Goal: Task Accomplishment & Management: Manage account settings

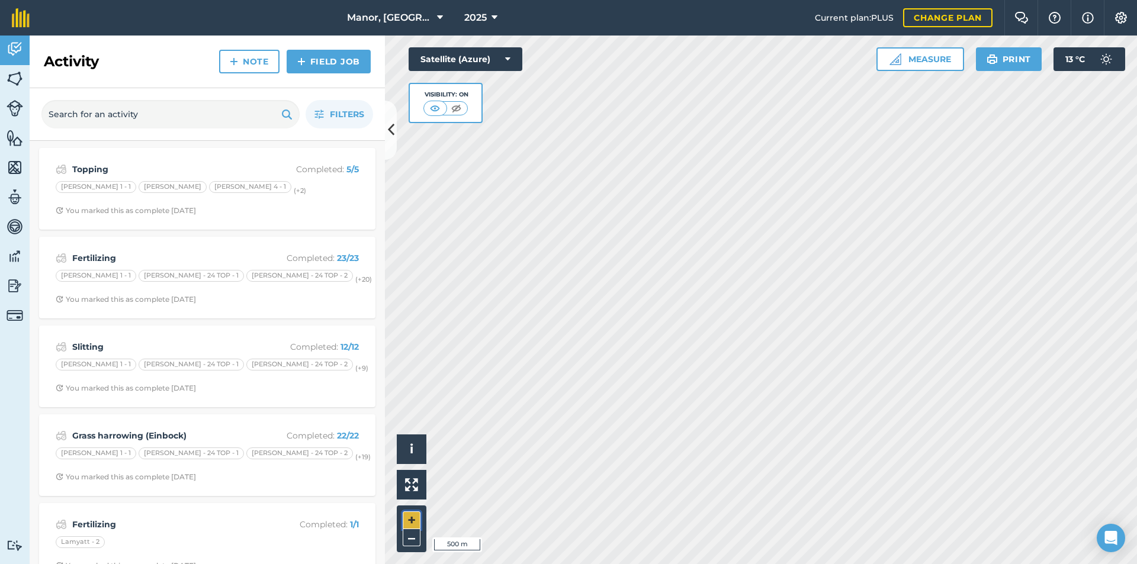
click at [415, 519] on button "+" at bounding box center [412, 520] width 18 height 18
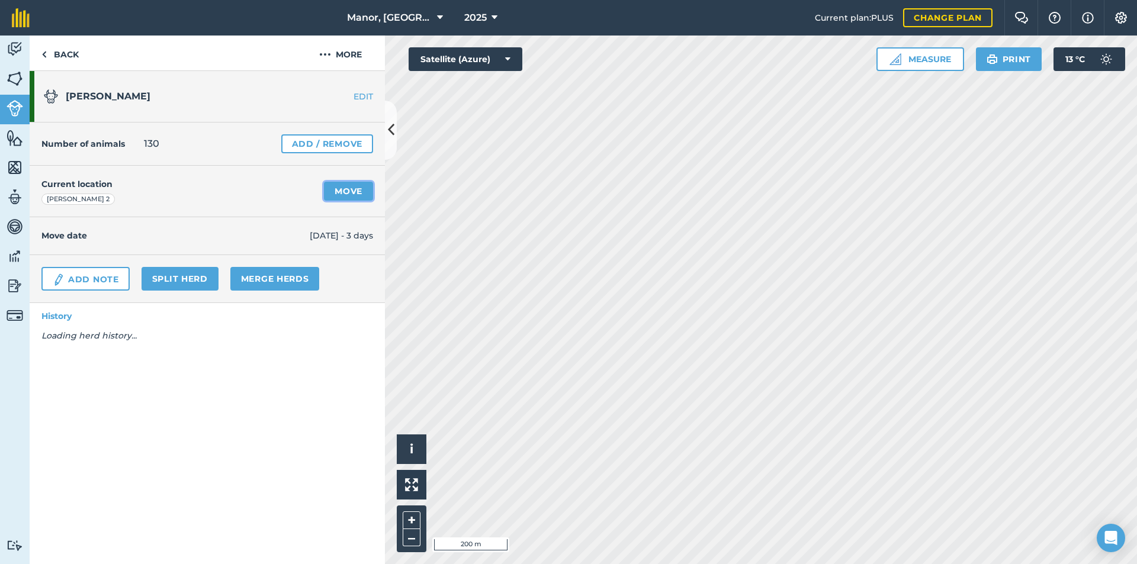
click at [338, 190] on link "Move" at bounding box center [348, 191] width 49 height 19
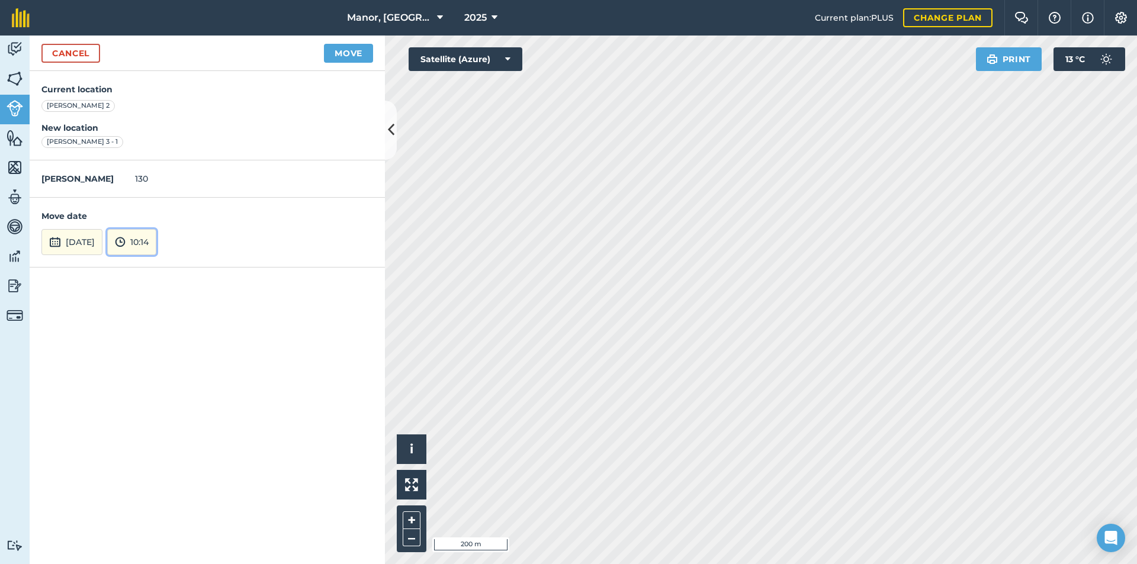
click at [125, 241] on img at bounding box center [120, 242] width 11 height 14
click at [162, 175] on button "05:00" at bounding box center [136, 177] width 56 height 19
click at [349, 54] on button "Move" at bounding box center [348, 53] width 49 height 19
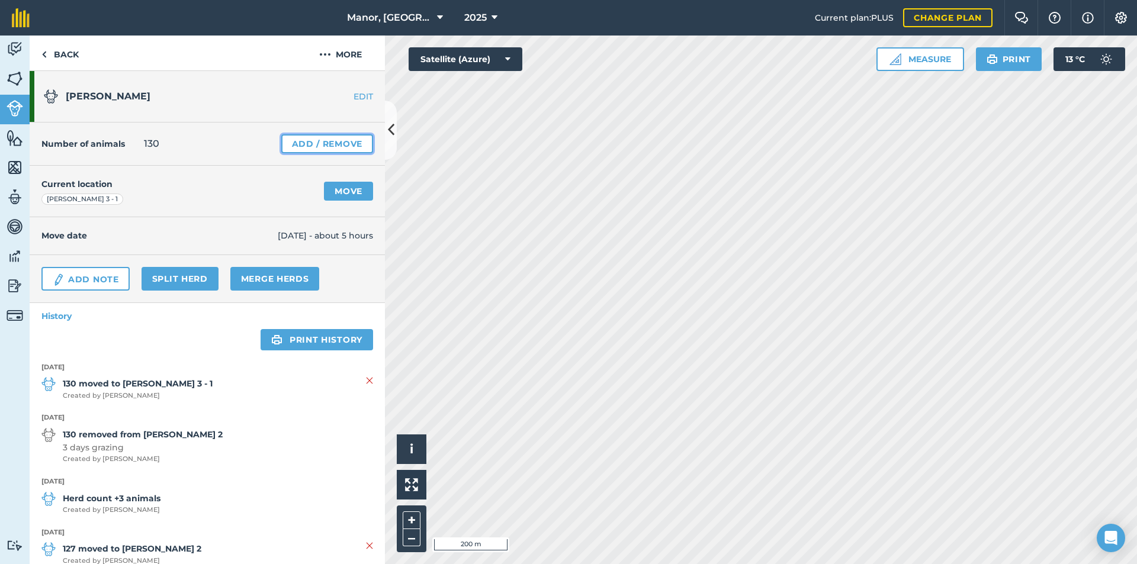
click at [311, 146] on link "Add / Remove" at bounding box center [327, 143] width 92 height 19
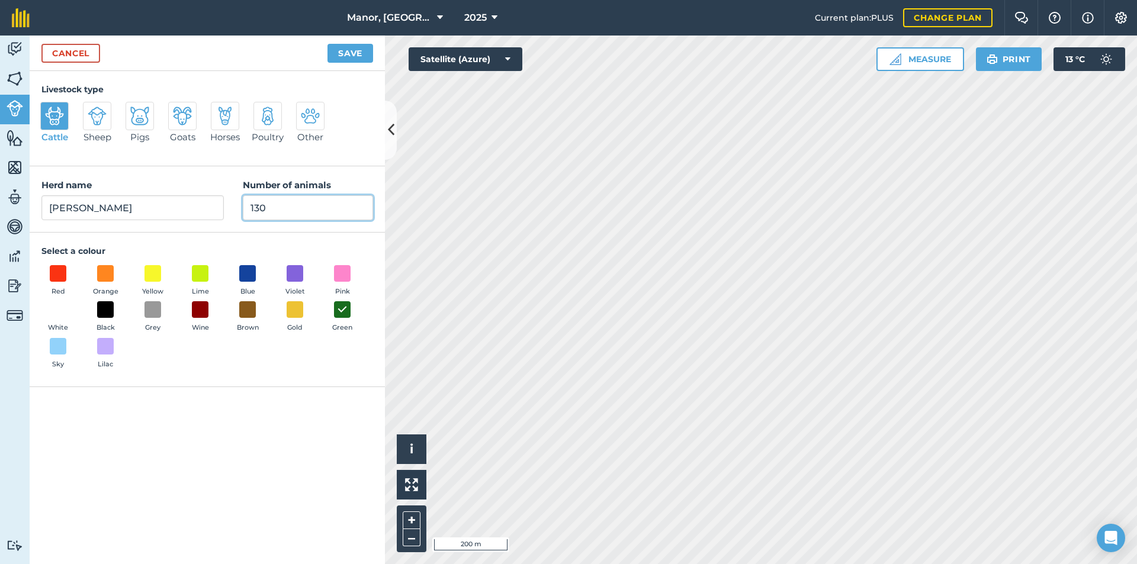
click at [272, 204] on input "130" at bounding box center [308, 207] width 130 height 25
type input "136"
click at [362, 54] on button "Save" at bounding box center [350, 53] width 46 height 19
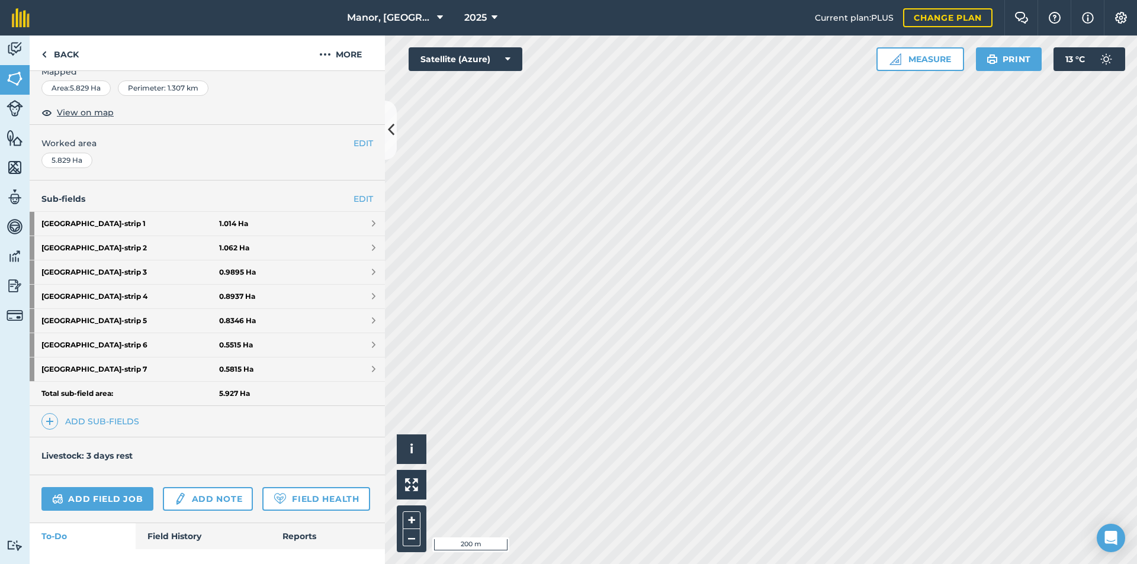
scroll to position [188, 0]
